Goal: Task Accomplishment & Management: Use online tool/utility

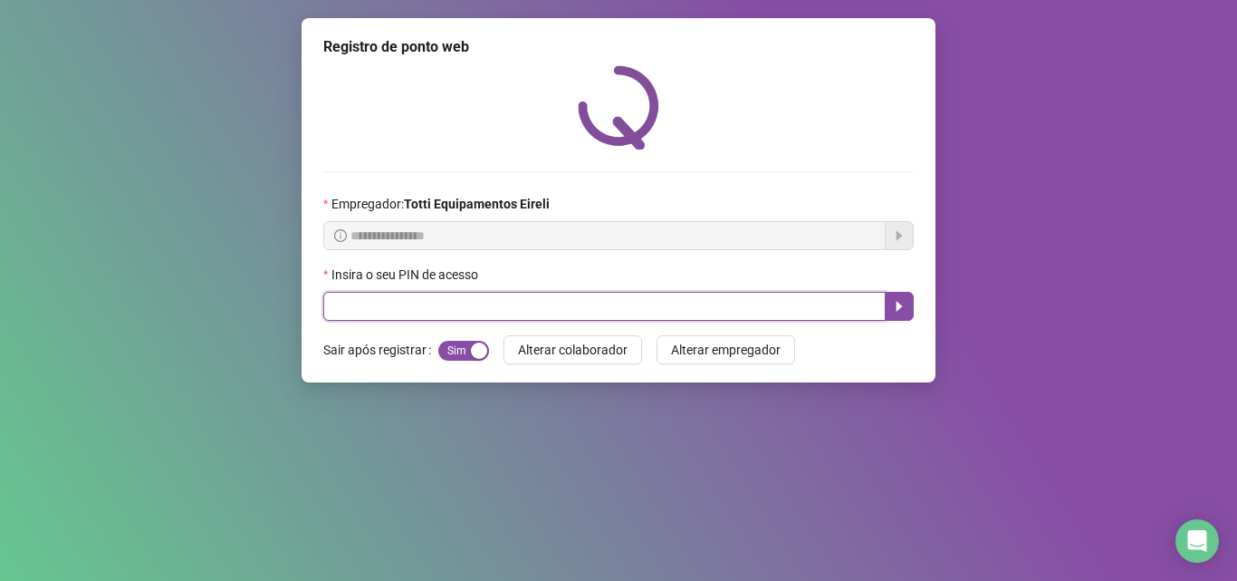
click at [365, 318] on input "text" at bounding box center [604, 306] width 562 height 29
type input "*****"
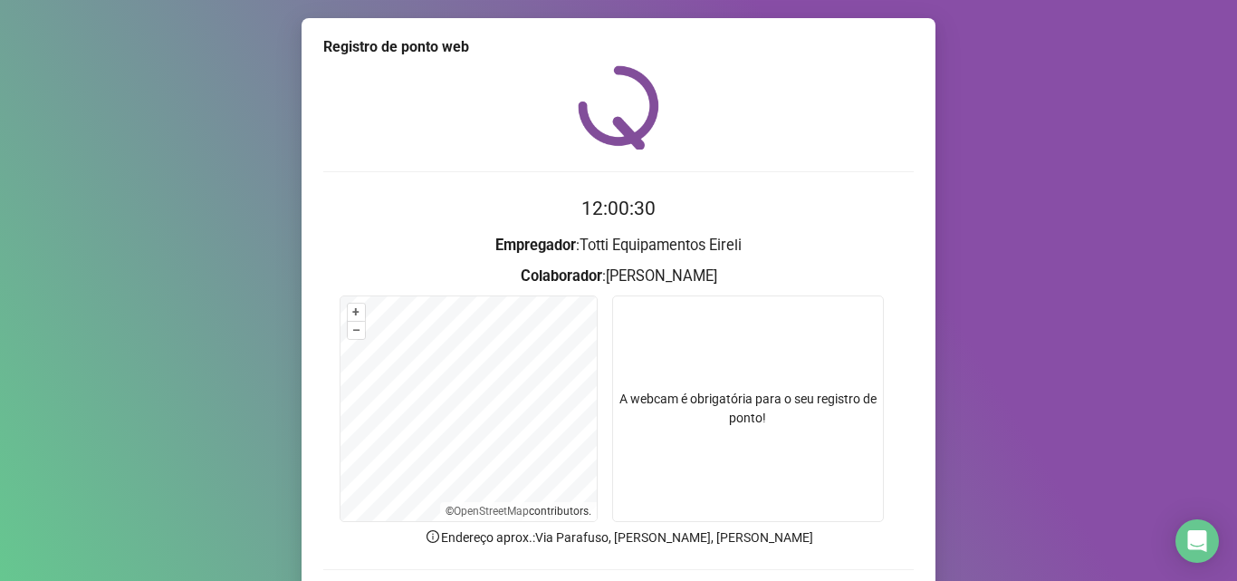
scroll to position [127, 0]
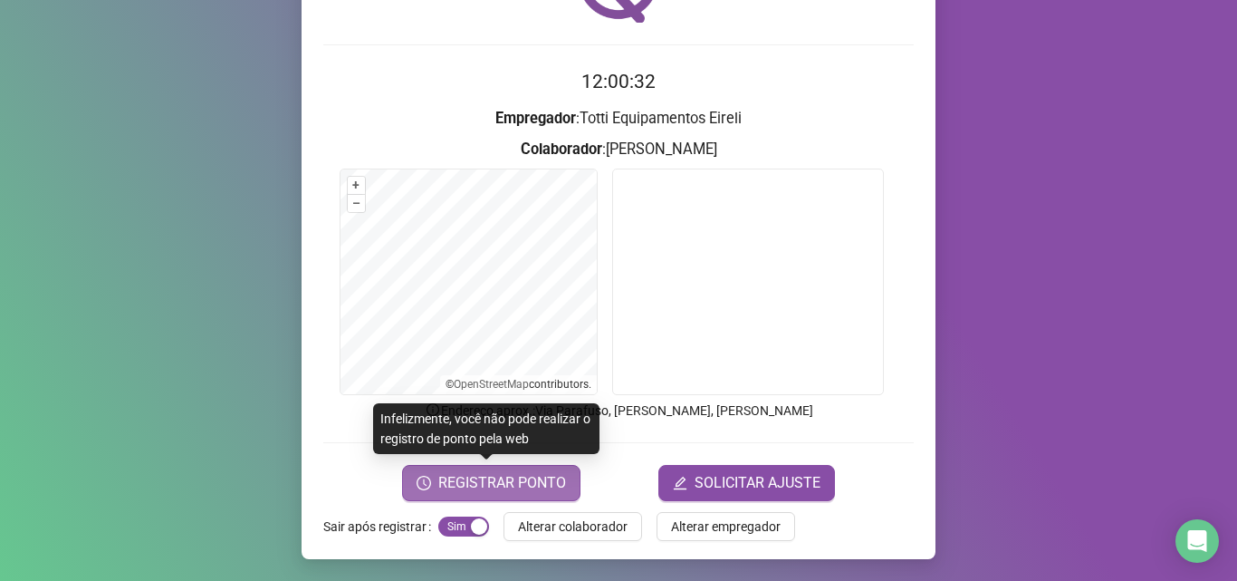
click at [462, 488] on span "REGISTRAR PONTO" at bounding box center [502, 483] width 128 height 22
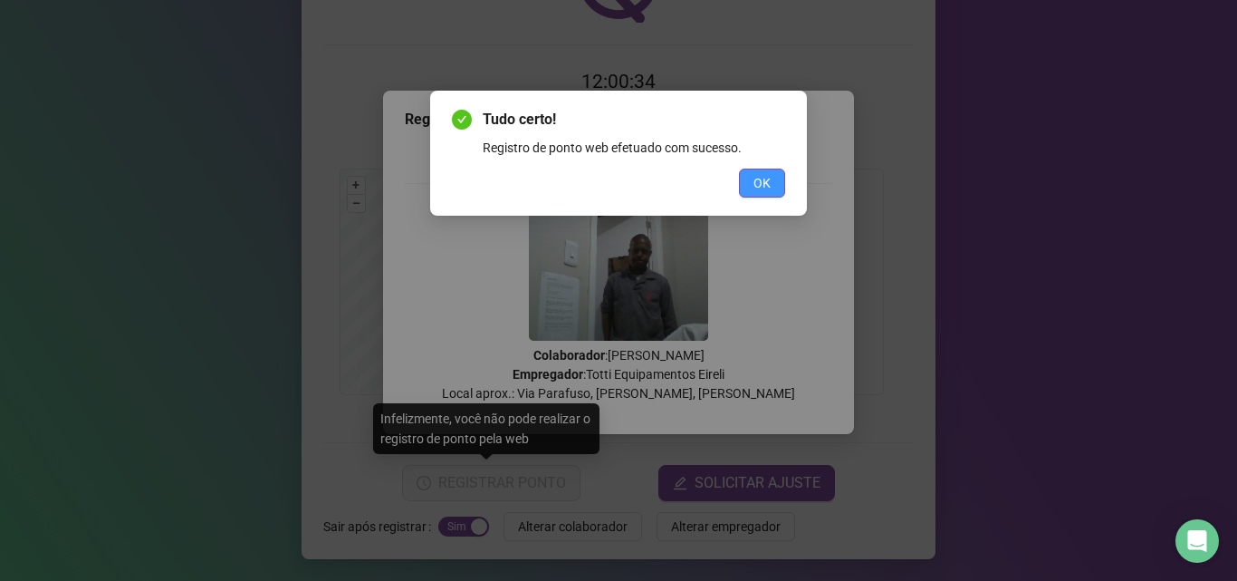
click at [741, 179] on button "OK" at bounding box center [762, 182] width 46 height 29
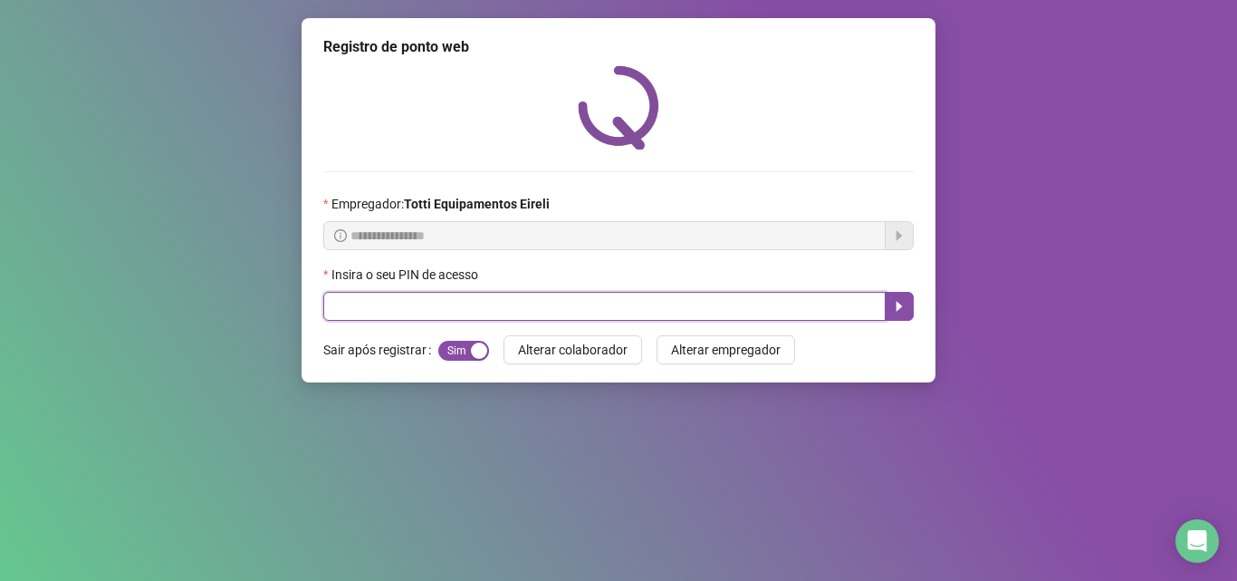
click at [454, 297] on input "text" at bounding box center [604, 306] width 562 height 29
type input "*****"
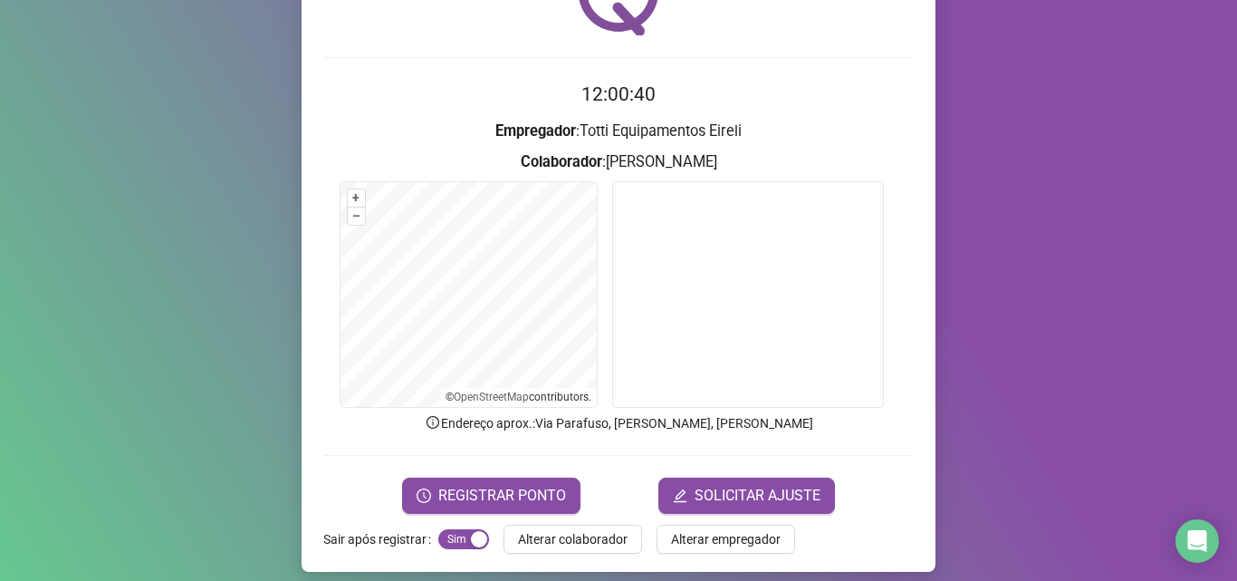
scroll to position [127, 0]
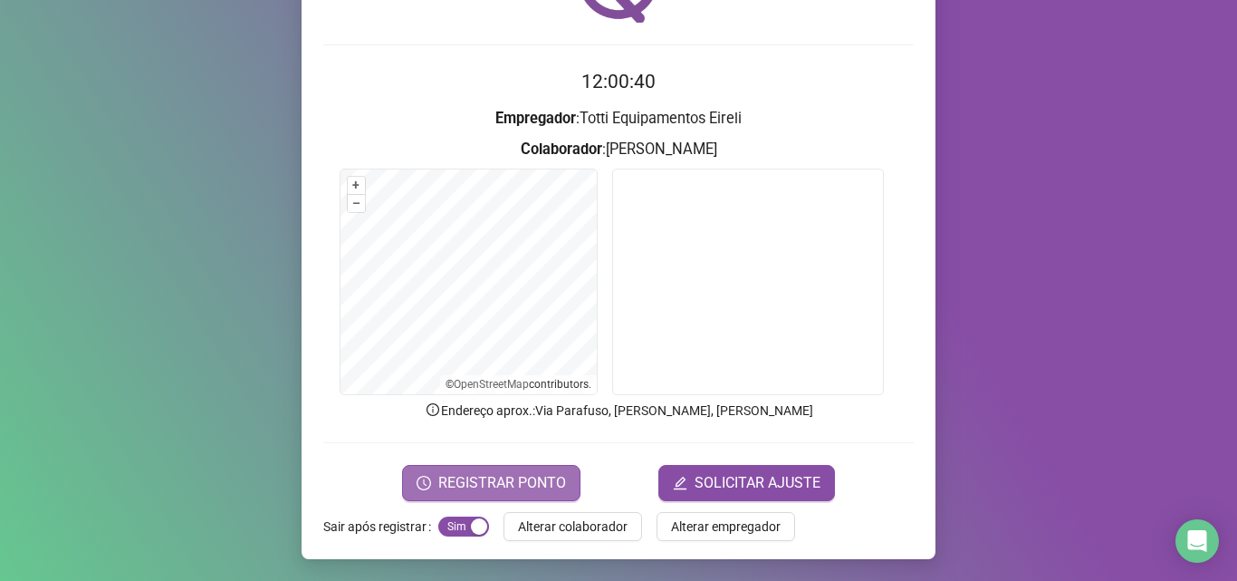
click at [485, 479] on span "REGISTRAR PONTO" at bounding box center [502, 483] width 128 height 22
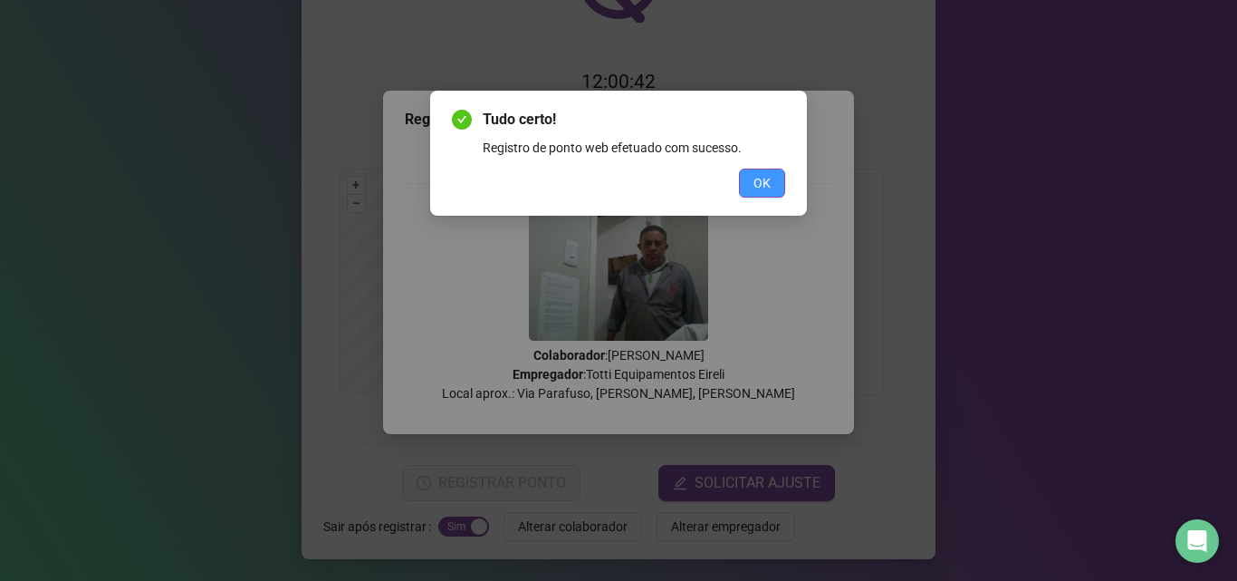
click at [744, 180] on button "OK" at bounding box center [762, 182] width 46 height 29
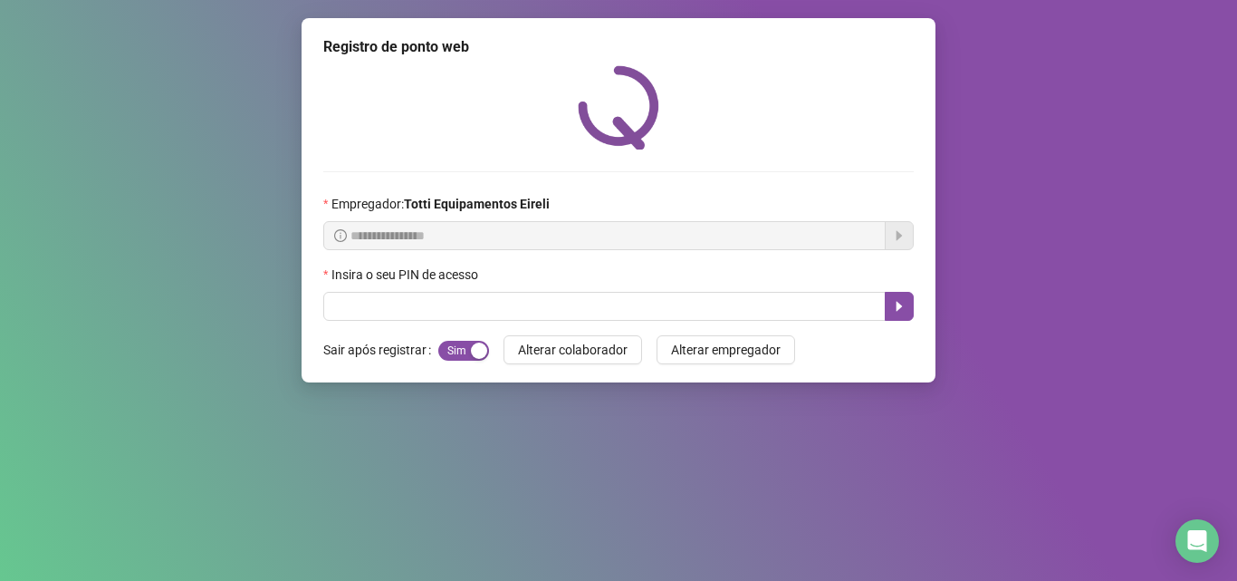
scroll to position [0, 0]
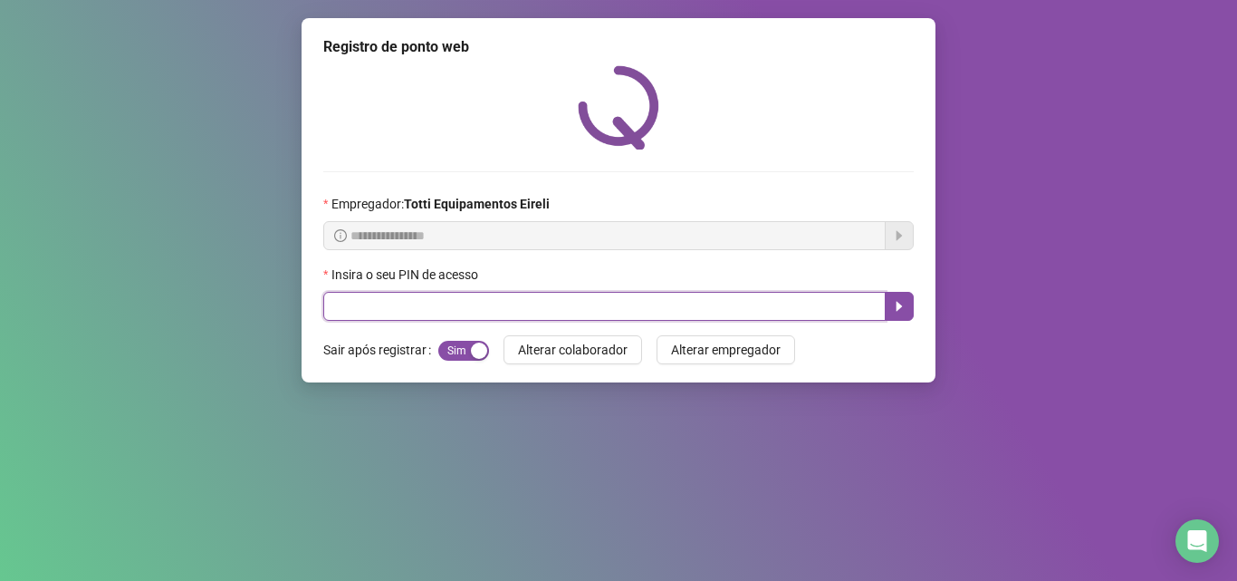
click at [429, 311] on input "text" at bounding box center [604, 306] width 562 height 29
type input "*****"
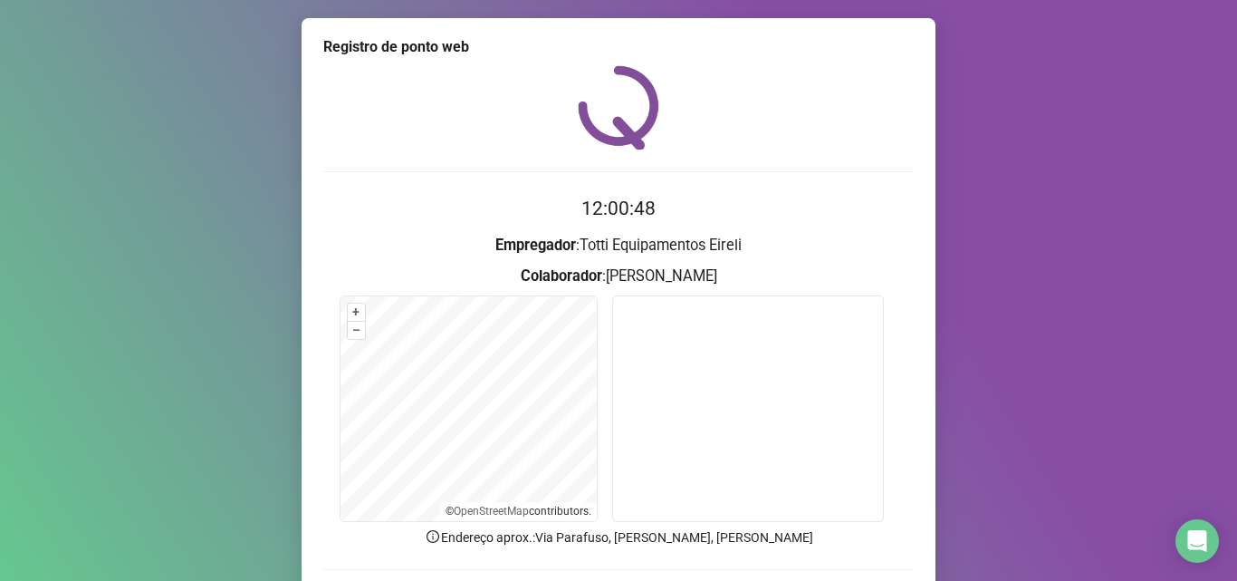
scroll to position [127, 0]
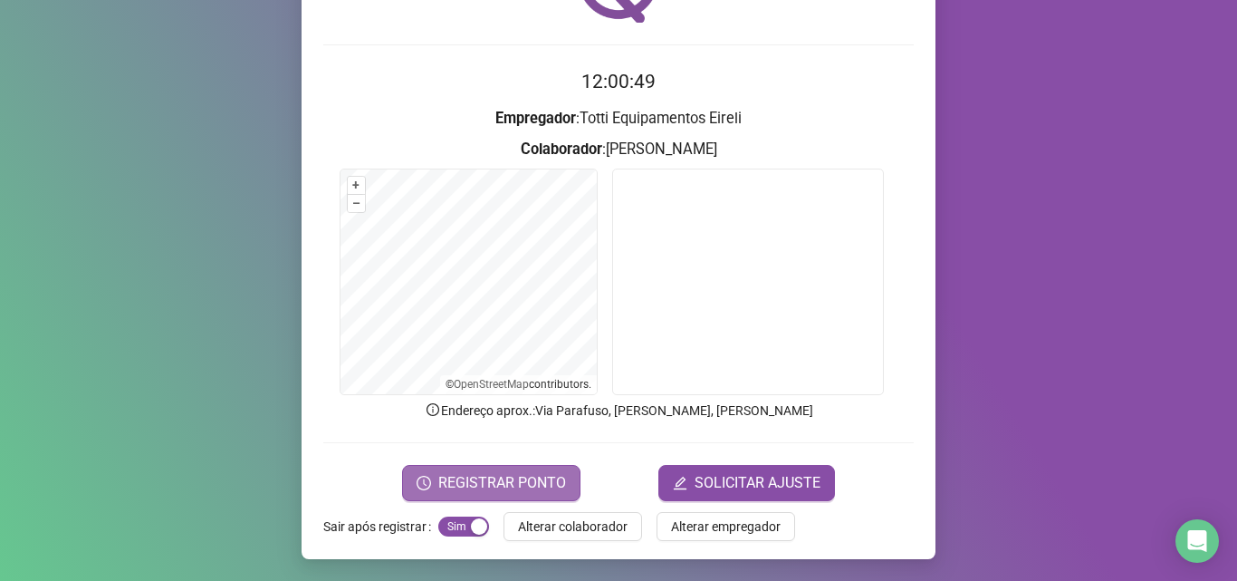
click at [448, 481] on span "REGISTRAR PONTO" at bounding box center [502, 483] width 128 height 22
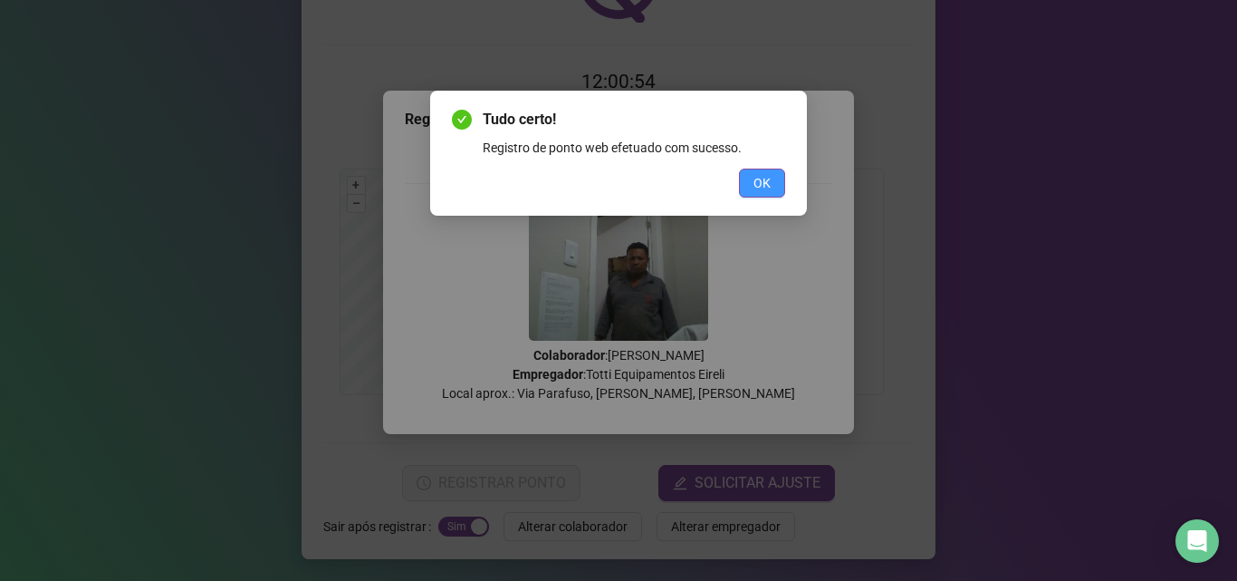
click at [745, 195] on button "OK" at bounding box center [762, 182] width 46 height 29
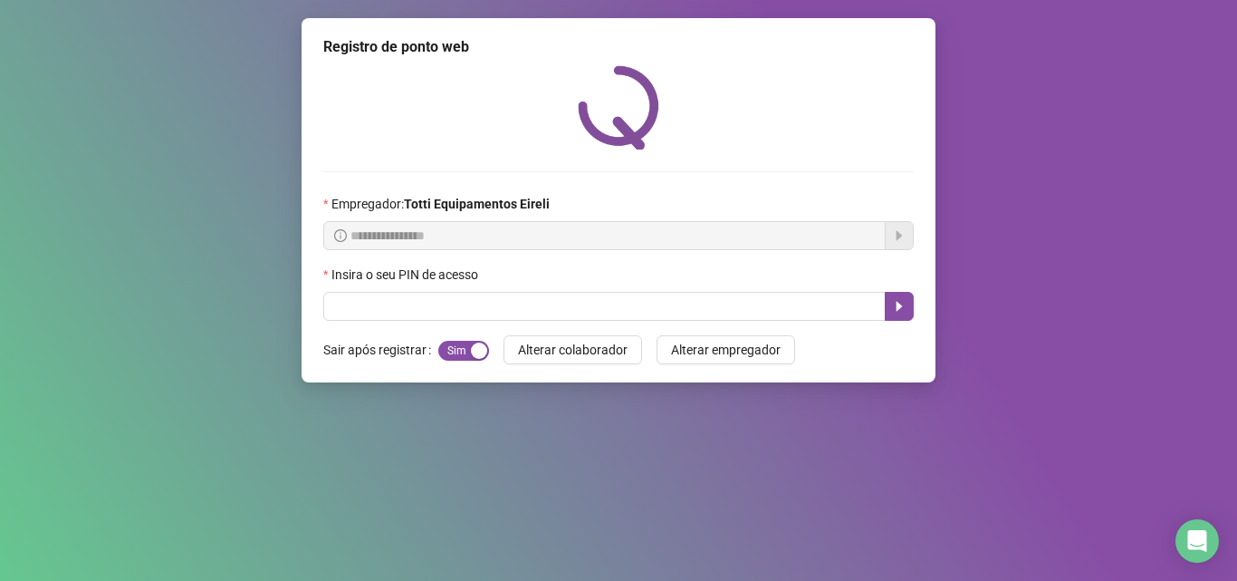
scroll to position [0, 0]
drag, startPoint x: 468, startPoint y: 286, endPoint x: 476, endPoint y: 294, distance: 11.5
click at [475, 294] on div "Insira o seu PIN de acesso" at bounding box center [618, 292] width 591 height 56
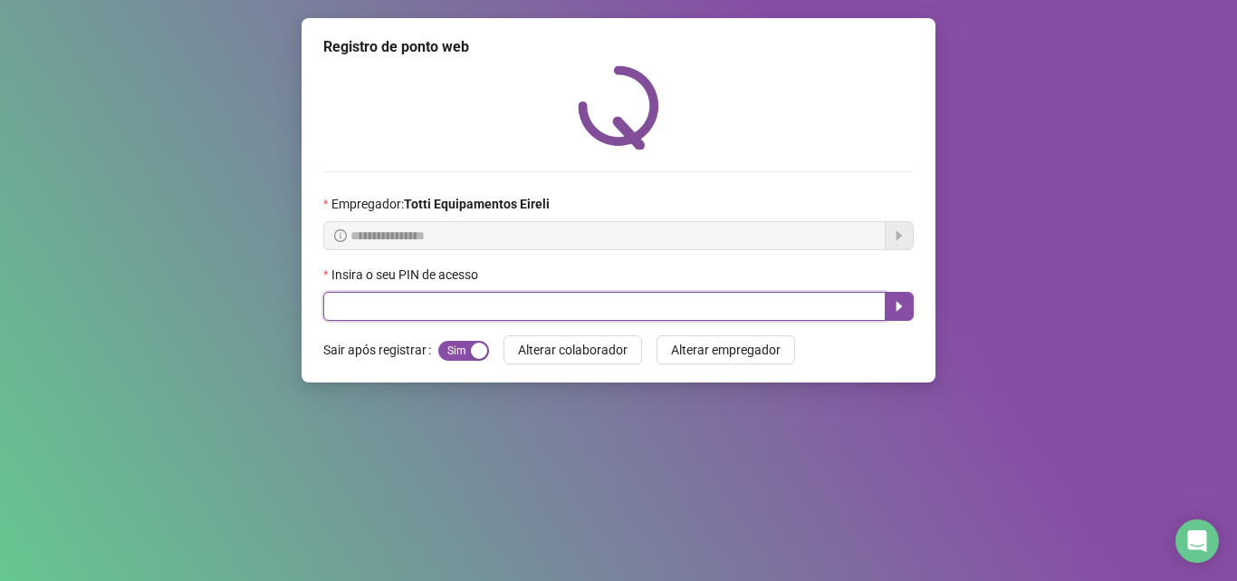
click at [479, 297] on input "text" at bounding box center [604, 306] width 562 height 29
type input "*****"
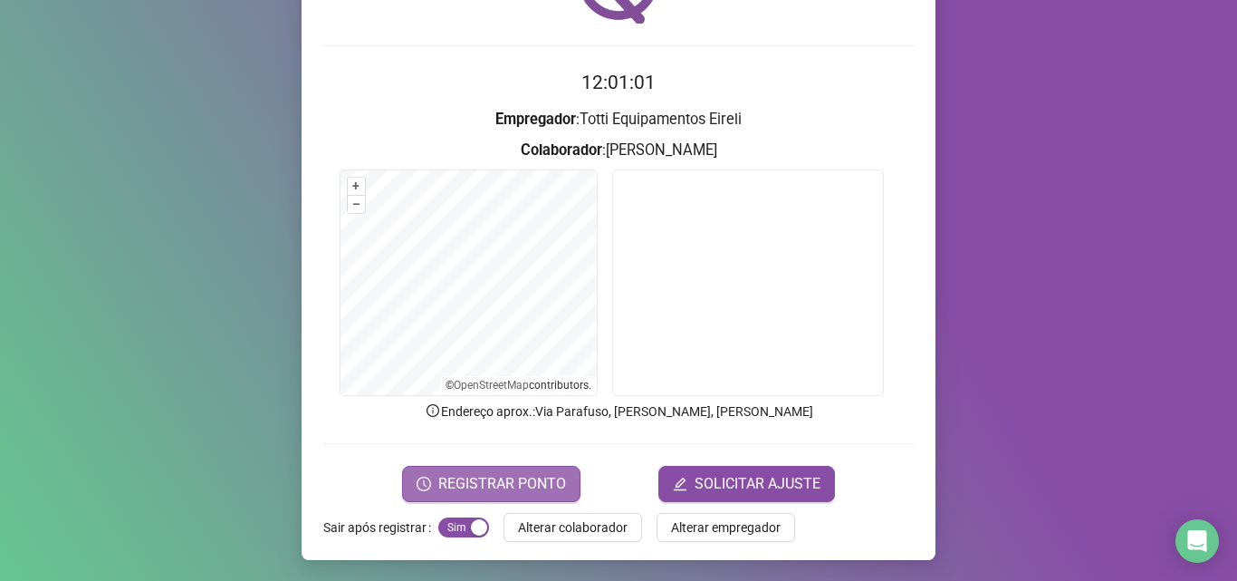
scroll to position [127, 0]
click at [458, 480] on span "REGISTRAR PONTO" at bounding box center [502, 483] width 128 height 22
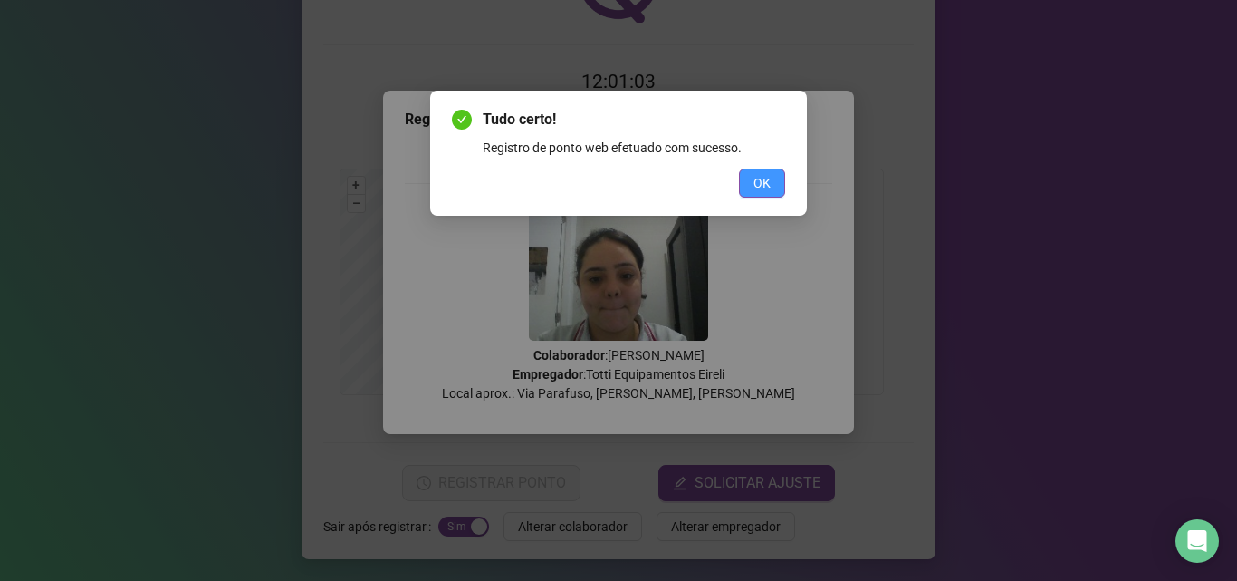
click at [768, 173] on span "OK" at bounding box center [762, 183] width 17 height 20
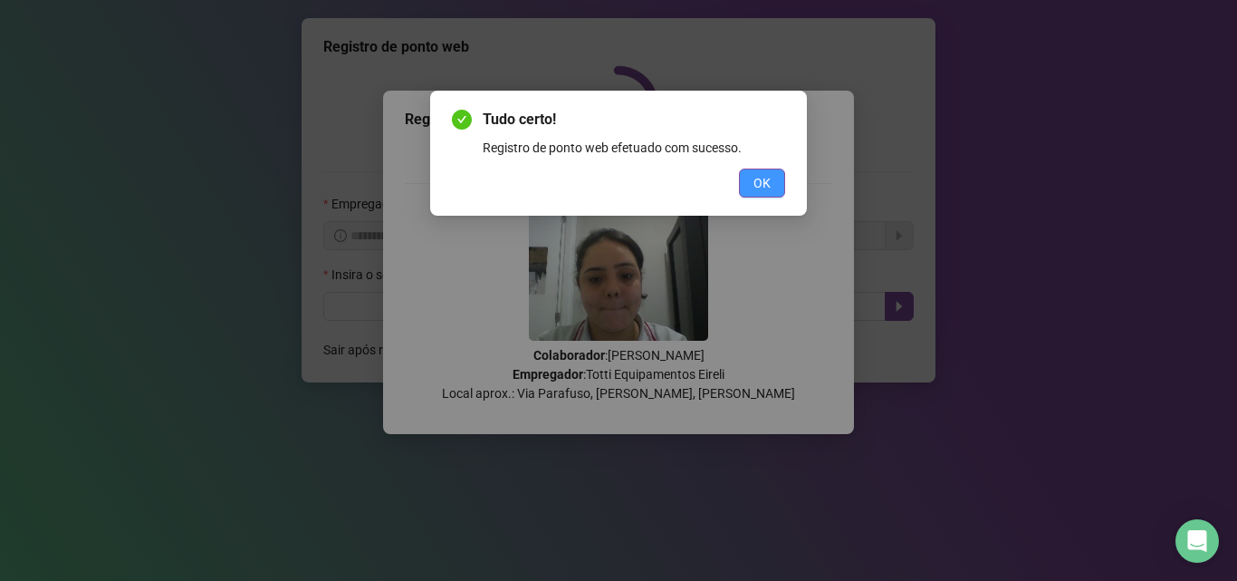
scroll to position [0, 0]
